Goal: Transaction & Acquisition: Purchase product/service

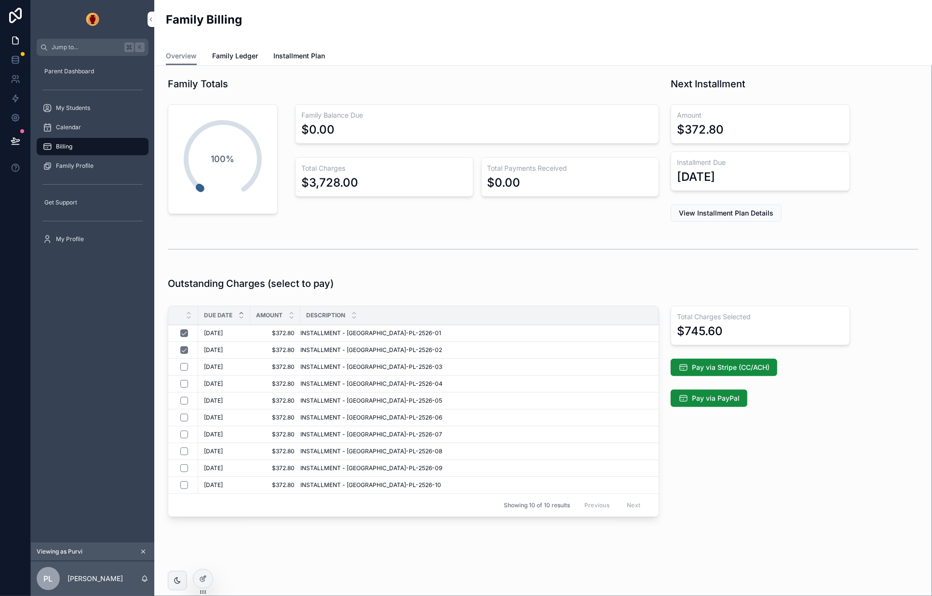
scroll to position [1, 0]
click at [81, 326] on div "Parent Dashboard My Students Calendar Billing Family Profile Get Support My Pro…" at bounding box center [92, 299] width 123 height 486
click at [202, 580] on icon at bounding box center [203, 579] width 8 height 8
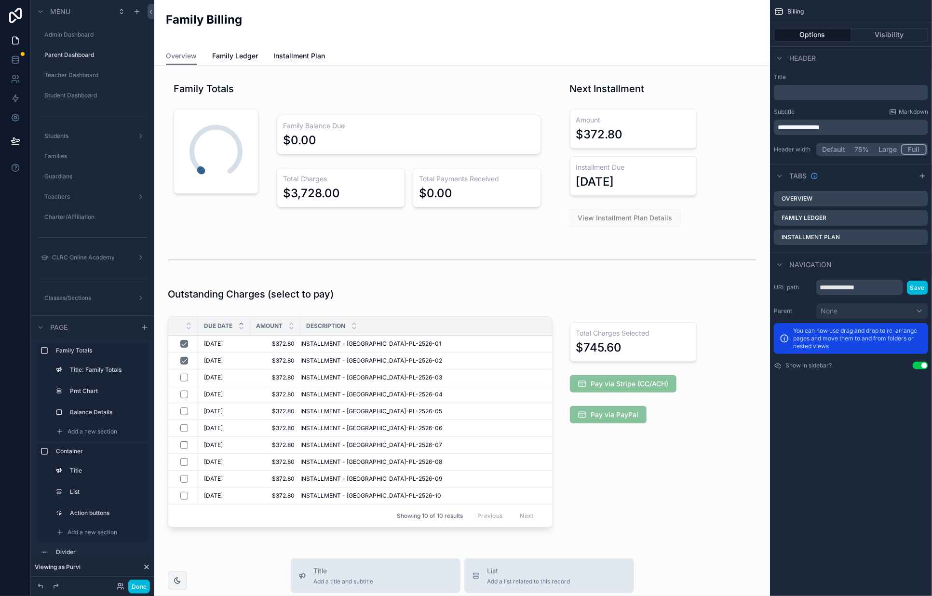
scroll to position [440, 0]
click at [643, 382] on div "scrollable content" at bounding box center [633, 423] width 150 height 223
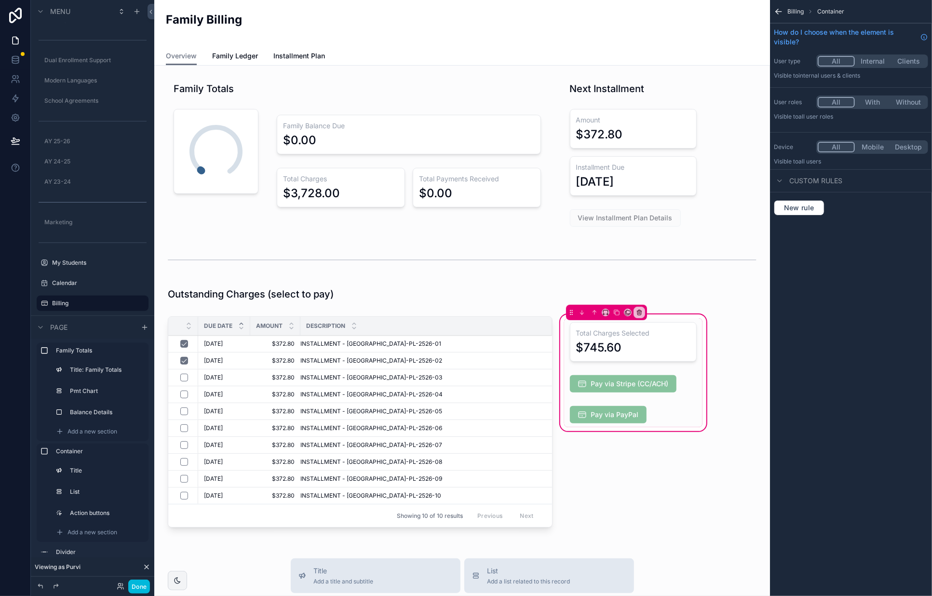
click at [629, 382] on div "scrollable content" at bounding box center [633, 383] width 138 height 25
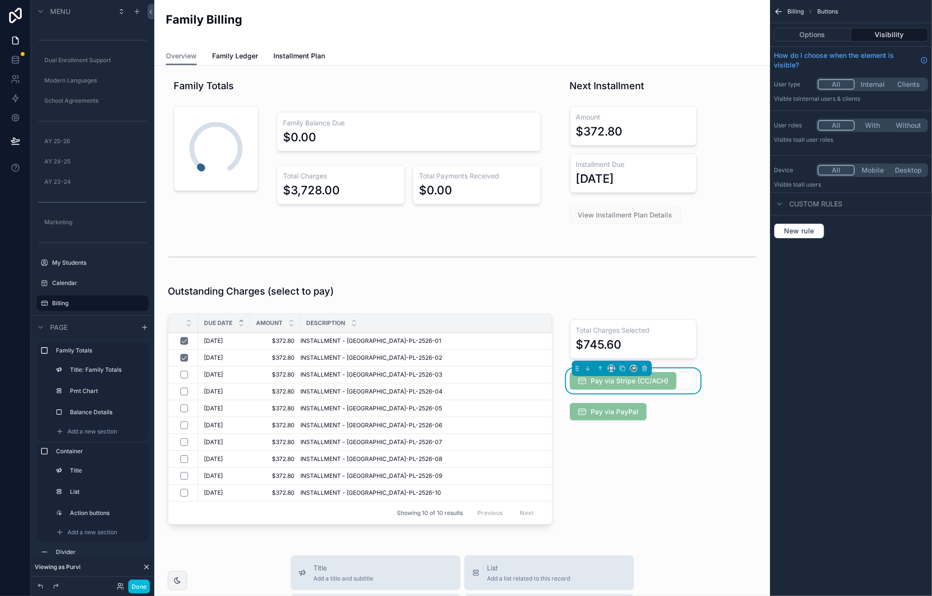
scroll to position [5, 0]
click at [822, 34] on button "Options" at bounding box center [813, 34] width 78 height 13
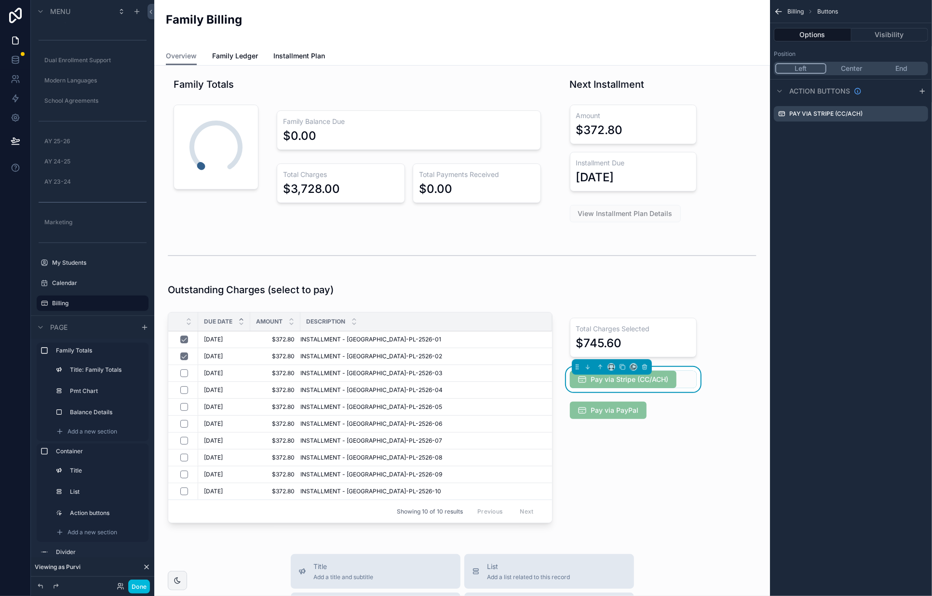
click at [0, 0] on icon "scrollable content" at bounding box center [0, 0] width 0 height 0
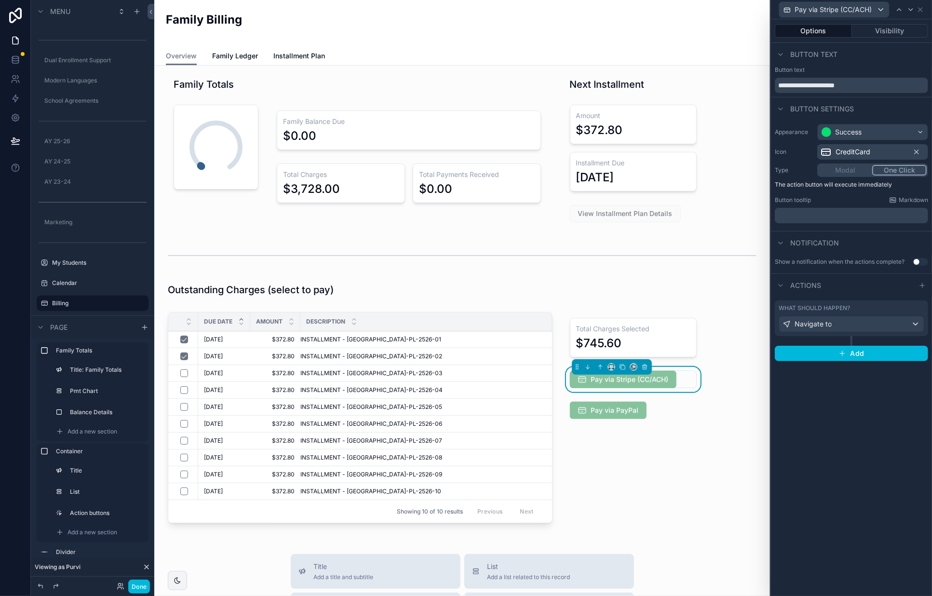
click at [619, 331] on div "scrollable content" at bounding box center [633, 337] width 138 height 47
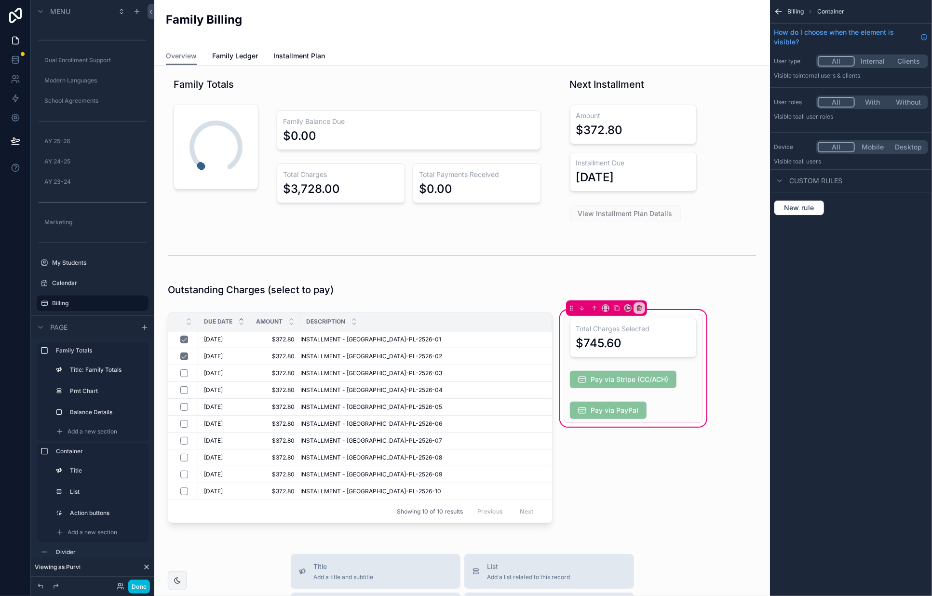
click at [669, 329] on div "scrollable content" at bounding box center [633, 337] width 138 height 47
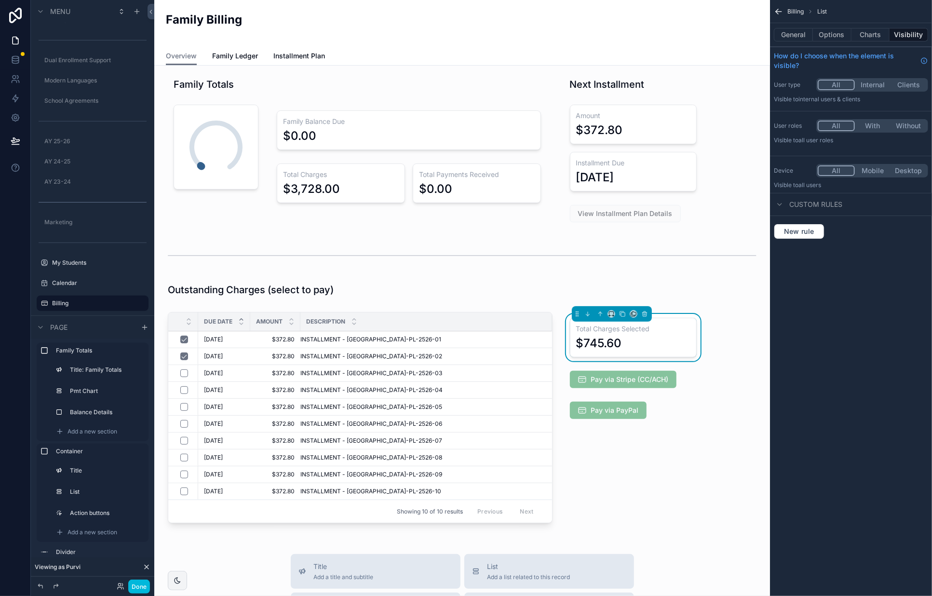
click at [796, 33] on button "General" at bounding box center [793, 34] width 39 height 13
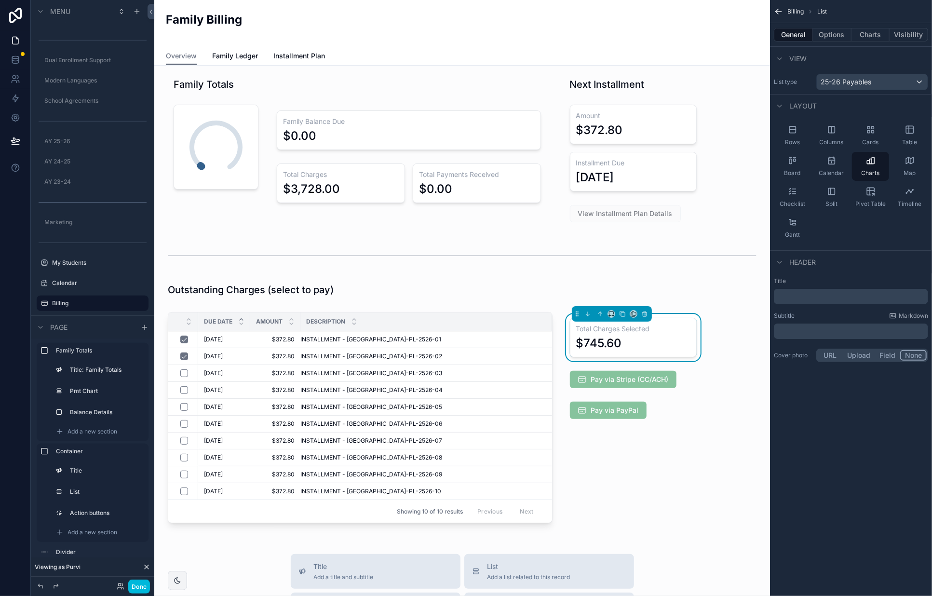
click at [841, 32] on button "Options" at bounding box center [832, 34] width 39 height 13
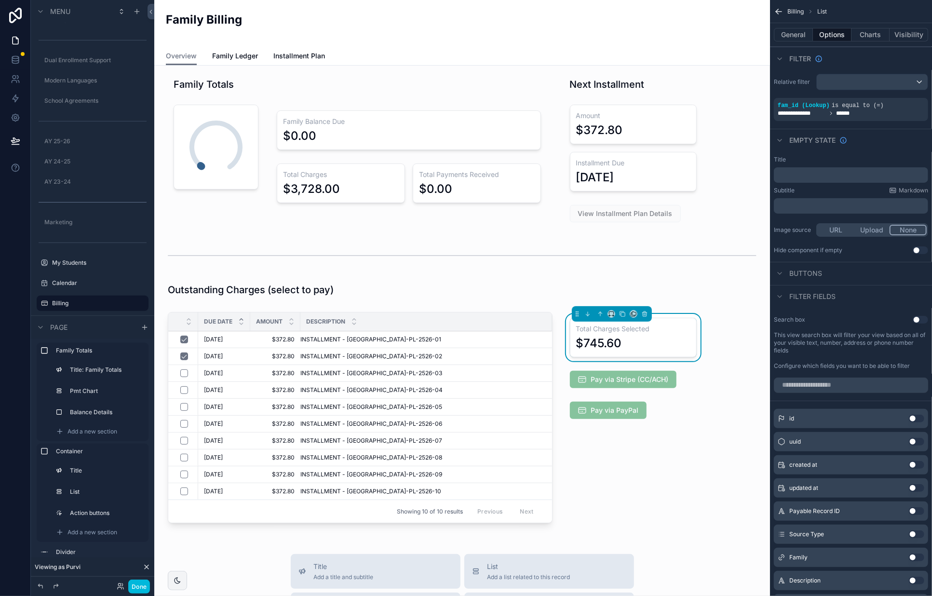
click at [868, 32] on button "Charts" at bounding box center [870, 34] width 39 height 13
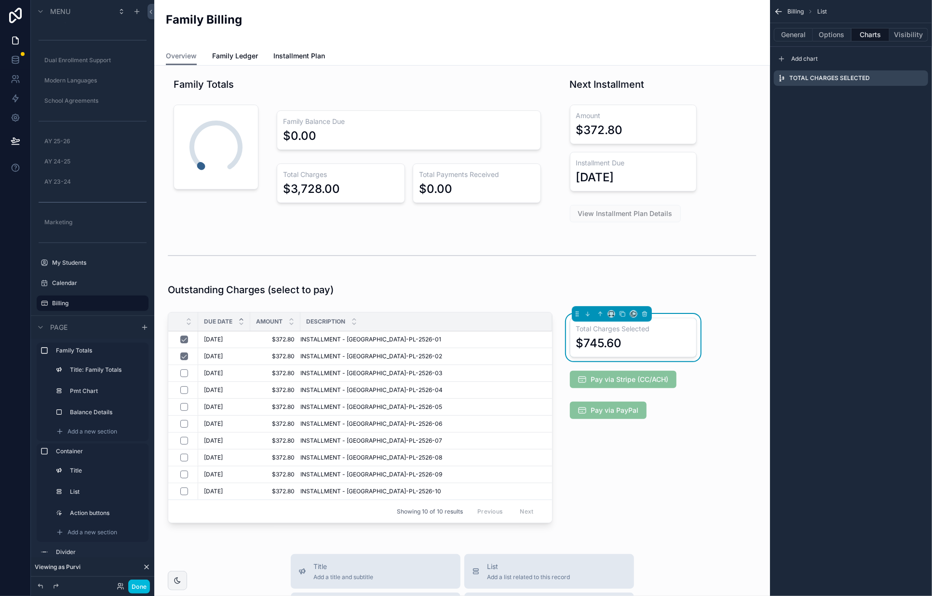
click at [844, 32] on button "Options" at bounding box center [832, 34] width 39 height 13
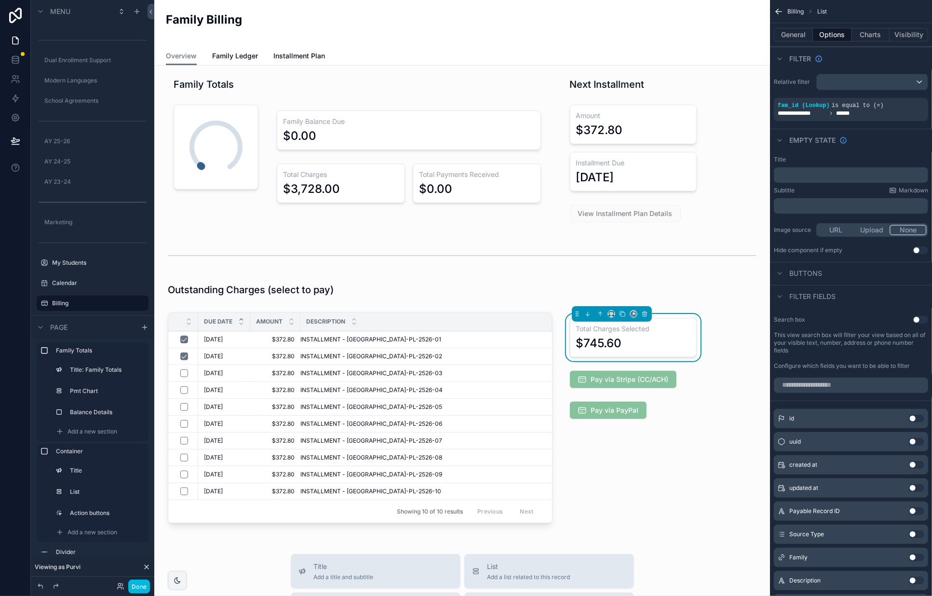
click at [794, 33] on button "General" at bounding box center [793, 34] width 39 height 13
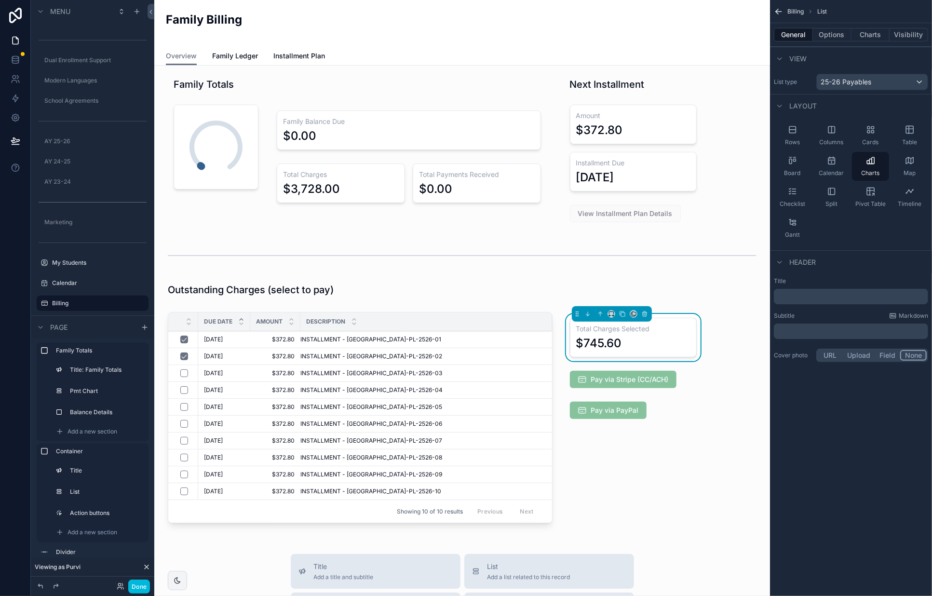
click at [867, 33] on button "Charts" at bounding box center [870, 34] width 39 height 13
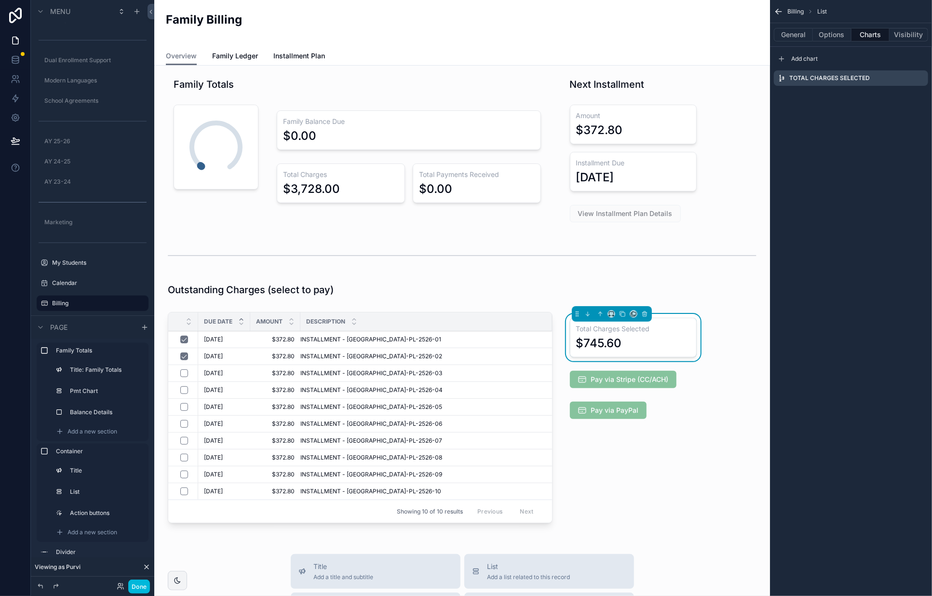
click at [0, 0] on icon "scrollable content" at bounding box center [0, 0] width 0 height 0
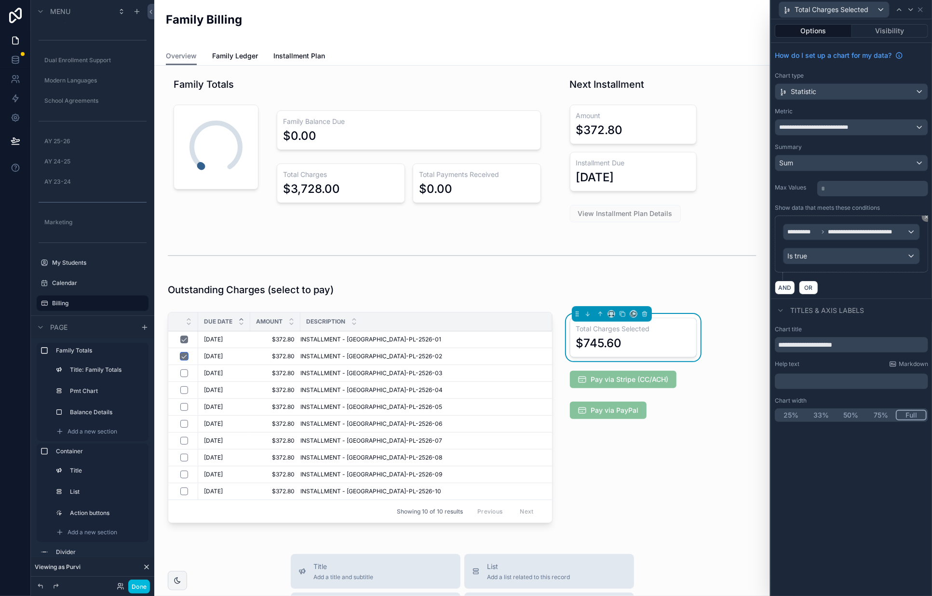
click at [184, 357] on button "scrollable content" at bounding box center [184, 356] width 8 height 8
click at [182, 356] on button "scrollable content" at bounding box center [184, 356] width 8 height 8
click at [627, 377] on div "scrollable content" at bounding box center [633, 379] width 138 height 25
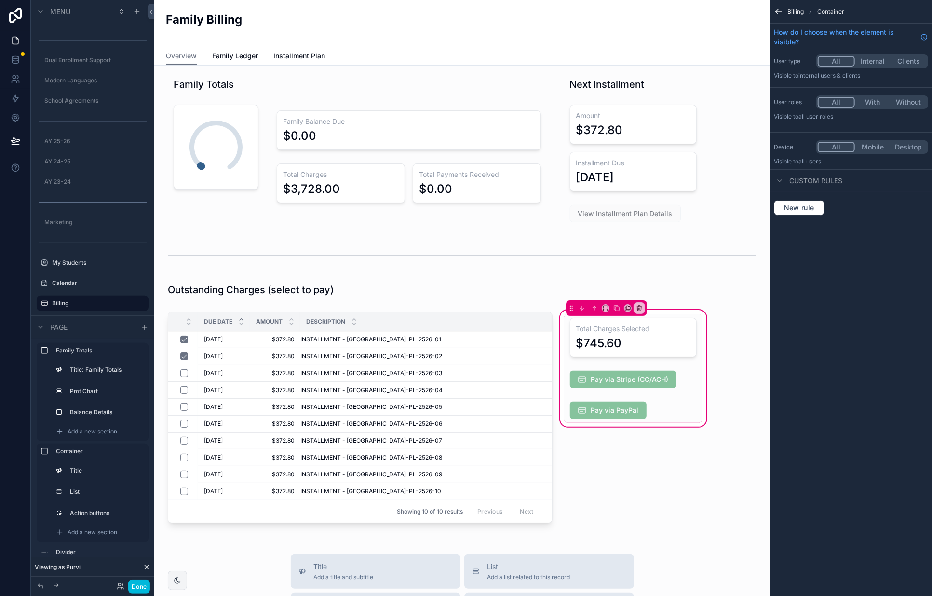
click at [142, 588] on button "Done" at bounding box center [139, 586] width 22 height 14
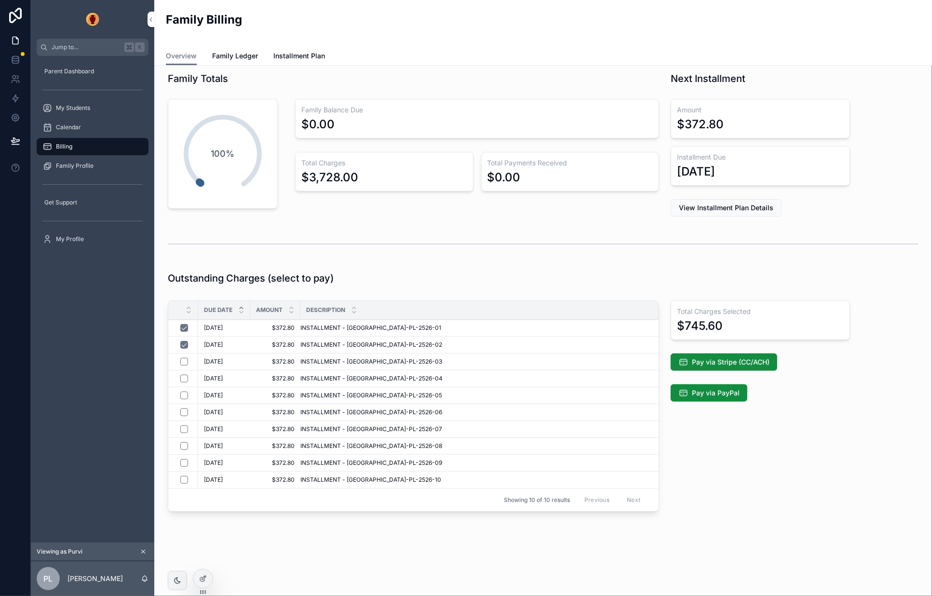
scroll to position [4, 0]
click at [737, 361] on span "Pay via Stripe (CC/ACH)" at bounding box center [731, 364] width 78 height 10
click at [749, 363] on span "Pay via Stripe (CC/ACH)" at bounding box center [731, 364] width 78 height 10
